Goal: Task Accomplishment & Management: Use online tool/utility

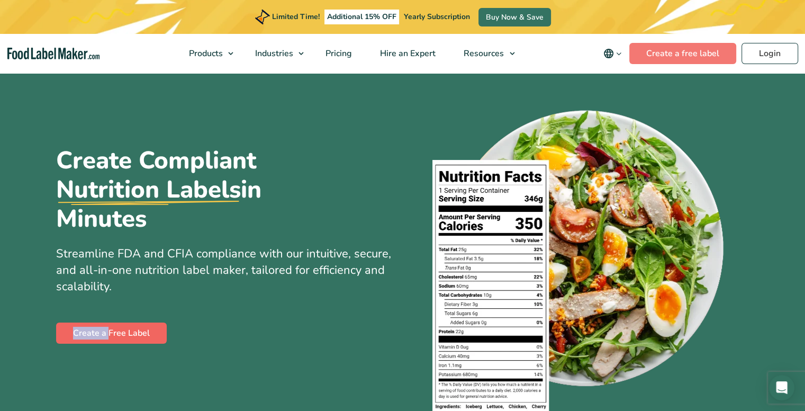
drag, startPoint x: 114, startPoint y: 304, endPoint x: 106, endPoint y: 338, distance: 34.4
click at [103, 342] on div "Create Compliant Nutrition Labels in Minutes Streamline FDA and CFIA compliance…" at bounding box center [225, 246] width 339 height 200
click at [112, 331] on link "Create a Free Label" at bounding box center [111, 332] width 111 height 21
